Goal: Contribute content: Contribute content

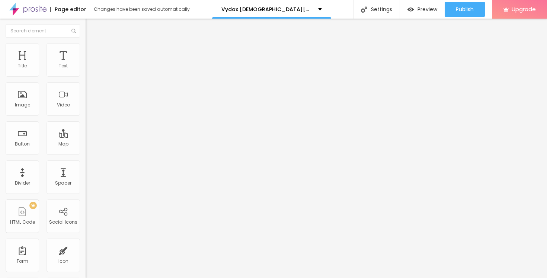
type input "54"
type input "55"
type input "56"
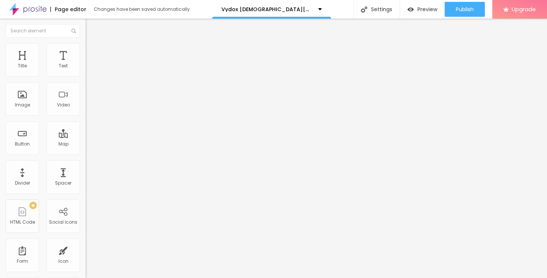
type input "56"
type input "57"
type input "58"
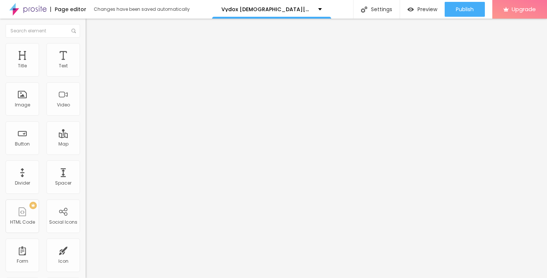
type input "59"
type input "60"
type input "61"
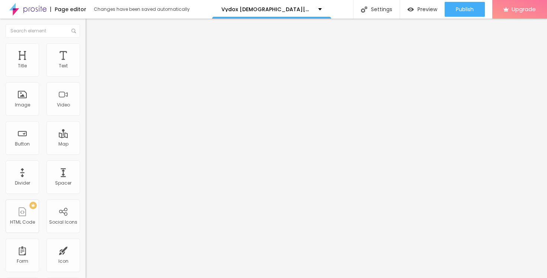
type input "61"
type input "62"
type input "63"
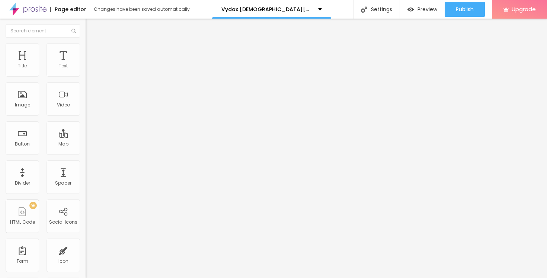
type input "64"
type input "65"
type input "66"
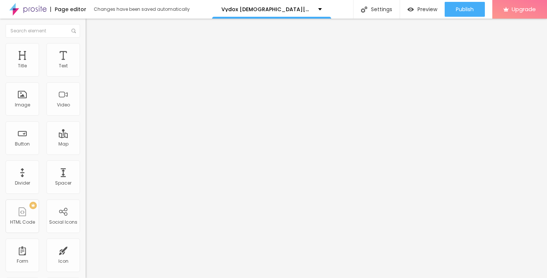
type input "66"
type input "67"
type input "68"
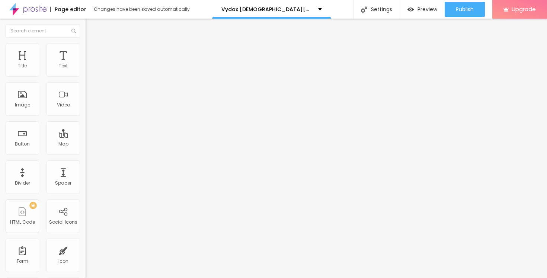
type input "69"
type input "70"
type input "73"
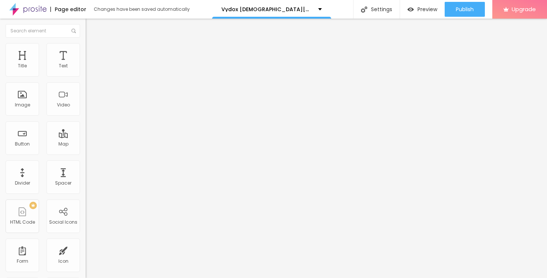
type input "73"
type input "74"
type input "75"
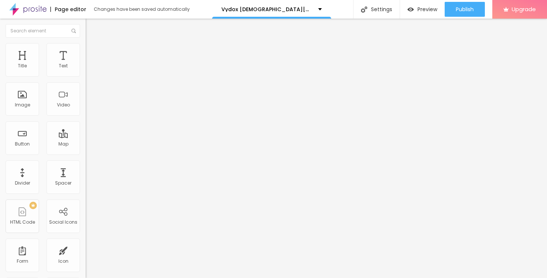
type input "76"
type input "77"
type input "78"
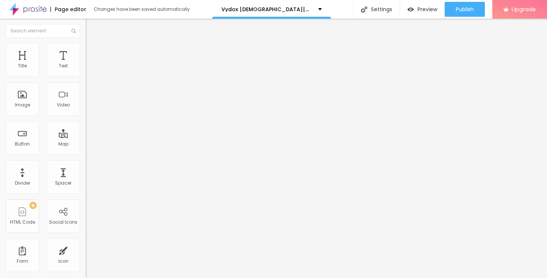
type input "78"
drag, startPoint x: 36, startPoint y: 156, endPoint x: 51, endPoint y: 156, distance: 15.3
click at [86, 176] on input "range" at bounding box center [110, 179] width 48 height 6
type input "80"
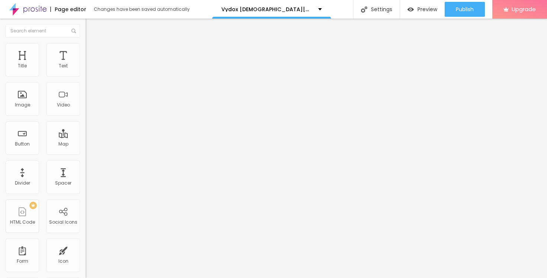
type input "81"
type input "82"
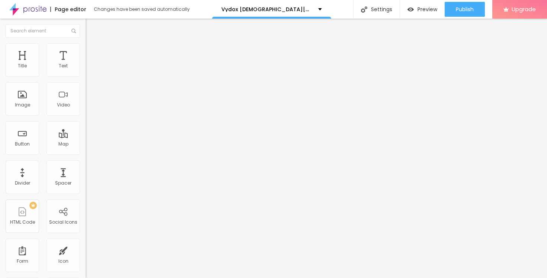
click at [86, 176] on input "range" at bounding box center [110, 179] width 48 height 6
click at [86, 70] on input "Encontre sua galeria" at bounding box center [130, 66] width 89 height 7
paste input "❗💖❗ Order Now ❗💖❗"
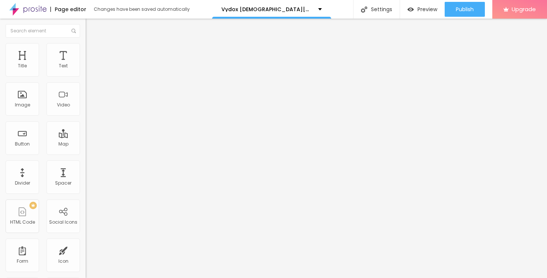
type input "❗💖❗ Order Now ❗💖❗"
click at [86, 153] on input "#ancora-galerias" at bounding box center [130, 149] width 89 height 7
paste input "[URL][DOMAIN_NAME][DOMAIN_NAME]"
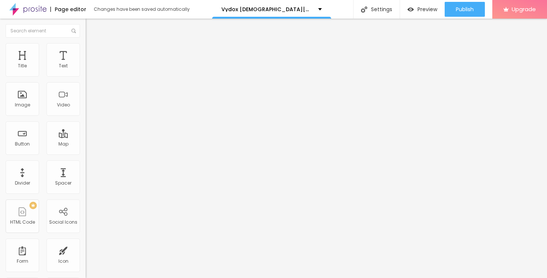
type input "[URL][DOMAIN_NAME][DOMAIN_NAME]"
click at [86, 166] on div "Open in new tab" at bounding box center [129, 165] width 86 height 4
click at [86, 49] on li "Style" at bounding box center [129, 46] width 86 height 7
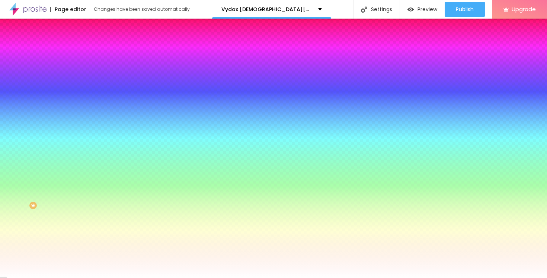
click at [86, 68] on span "Change image" at bounding box center [106, 65] width 40 height 6
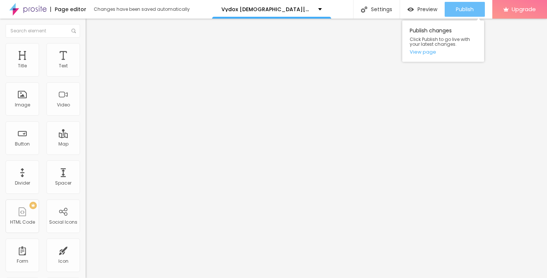
click at [457, 10] on span "Publish" at bounding box center [465, 9] width 18 height 6
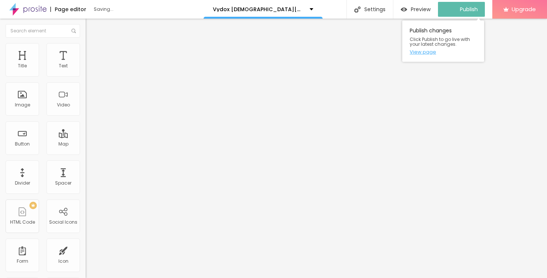
click at [429, 50] on link "View page" at bounding box center [443, 51] width 67 height 5
